Goal: Task Accomplishment & Management: Manage account settings

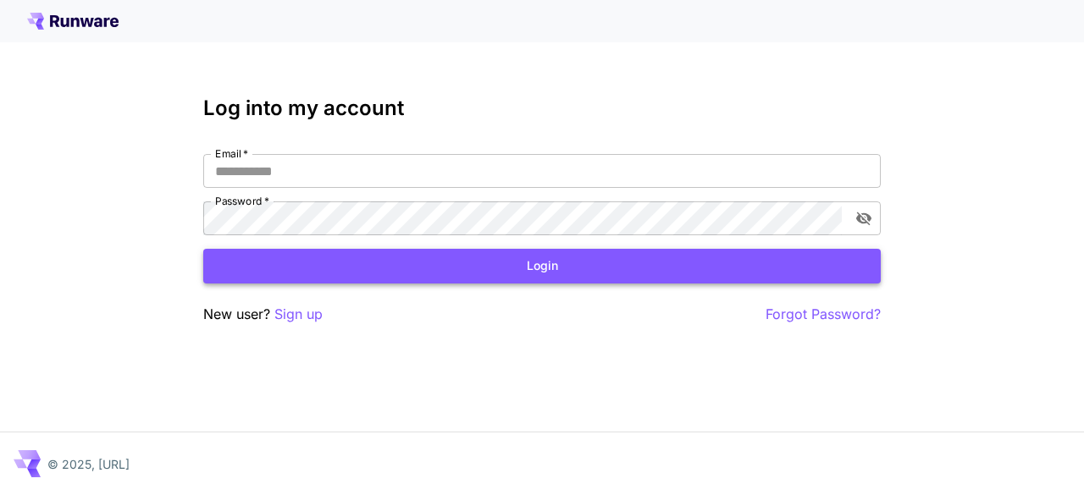
type input "**********"
click at [451, 253] on button "Login" at bounding box center [542, 266] width 678 height 35
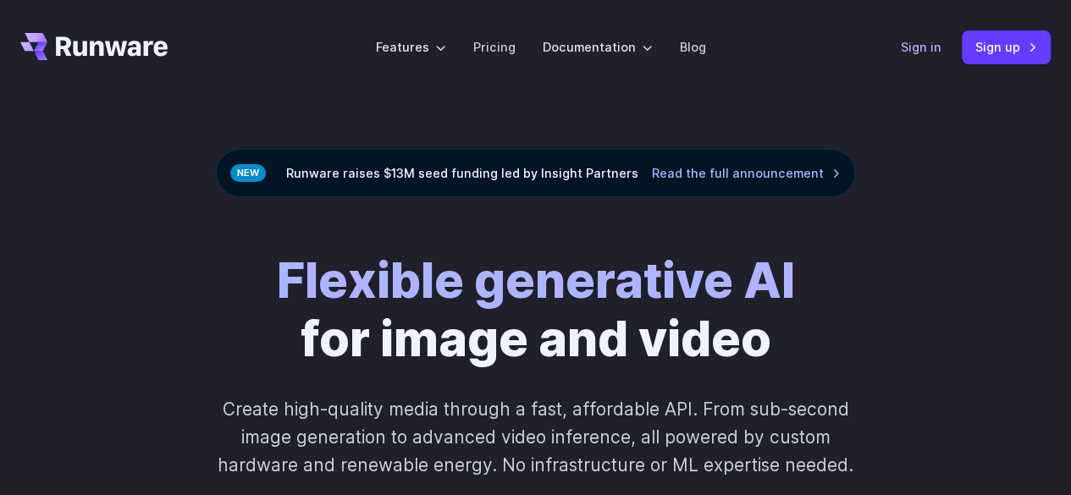
click at [927, 47] on link "Sign in" at bounding box center [921, 46] width 41 height 19
click at [922, 47] on link "Sign in" at bounding box center [921, 46] width 41 height 19
